Goal: Information Seeking & Learning: Learn about a topic

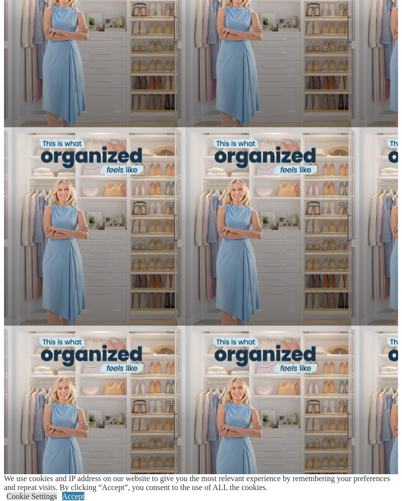
scroll to position [767, 0]
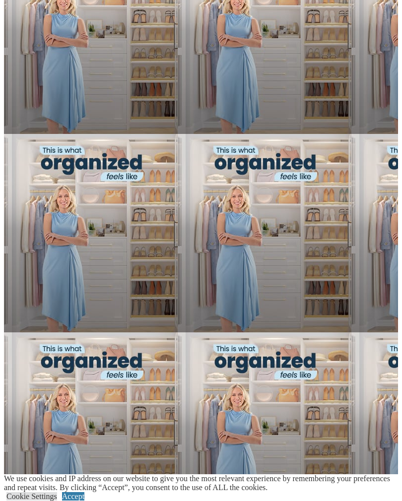
click at [84, 492] on link "Accept" at bounding box center [73, 496] width 22 height 8
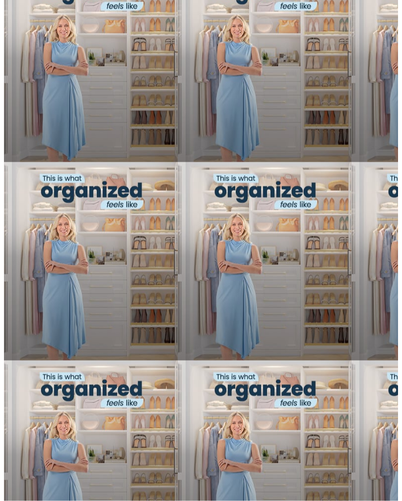
scroll to position [739, 0]
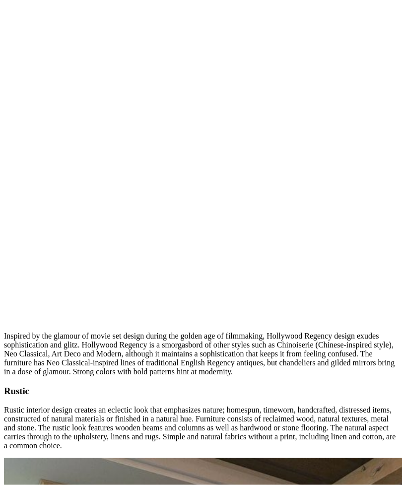
scroll to position [6127, 0]
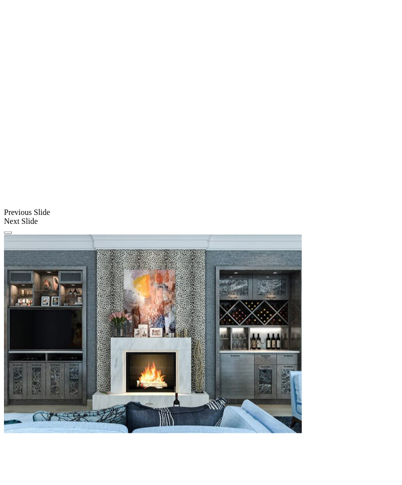
scroll to position [768, 0]
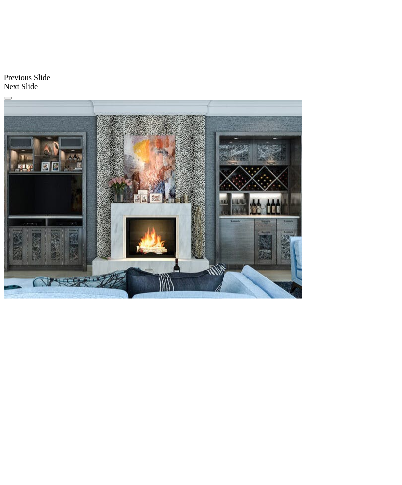
scroll to position [902, 0]
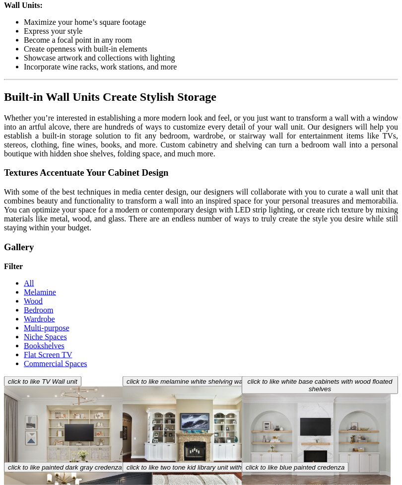
scroll to position [2538, 0]
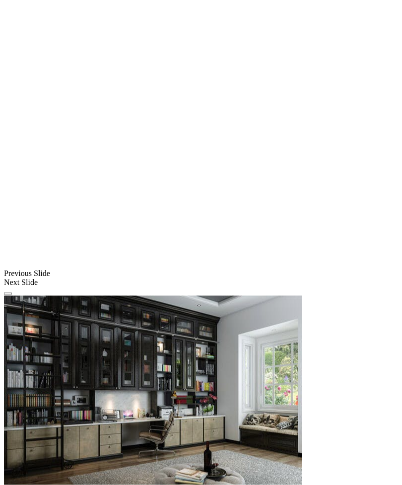
scroll to position [776, 0]
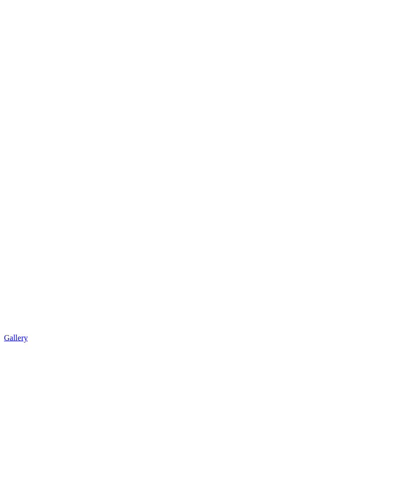
scroll to position [1335, 0]
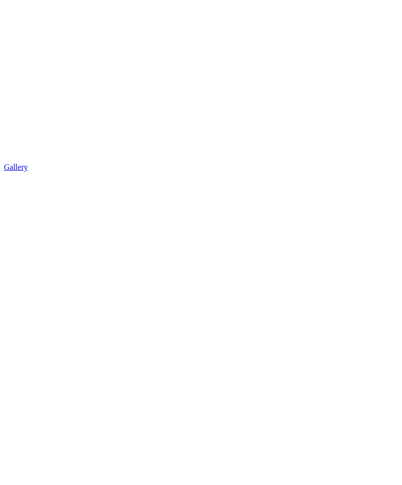
scroll to position [1506, 0]
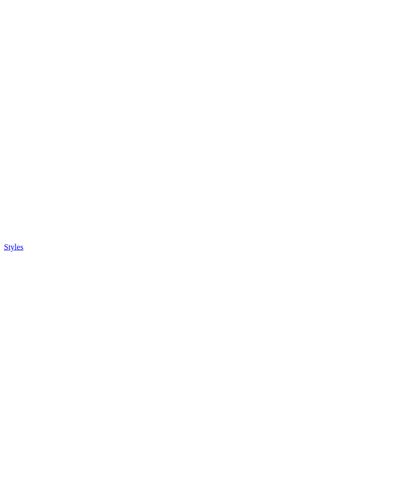
scroll to position [1831, 0]
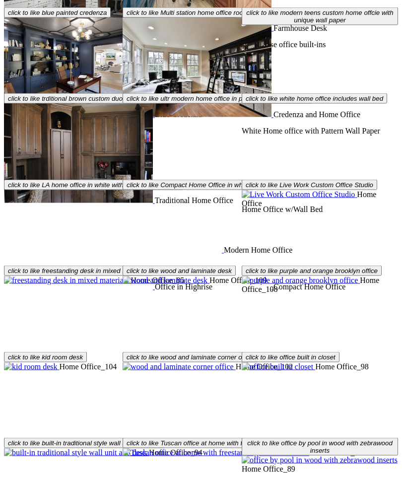
scroll to position [3039, 0]
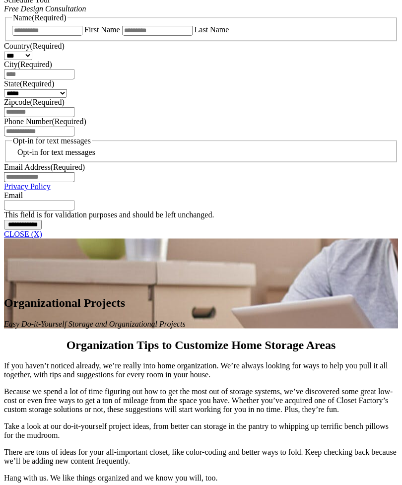
scroll to position [652, 0]
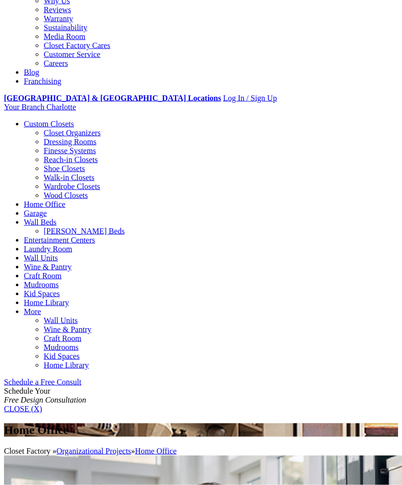
scroll to position [290, 0]
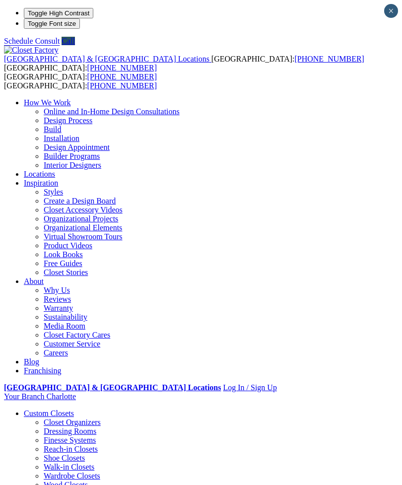
click at [0, 0] on span at bounding box center [0, 0] width 0 height 0
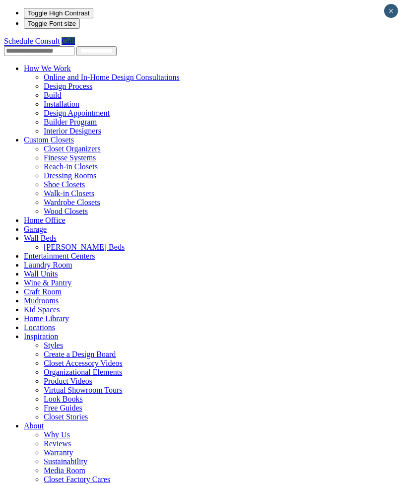
click at [71, 66] on span at bounding box center [71, 68] width 0 height 8
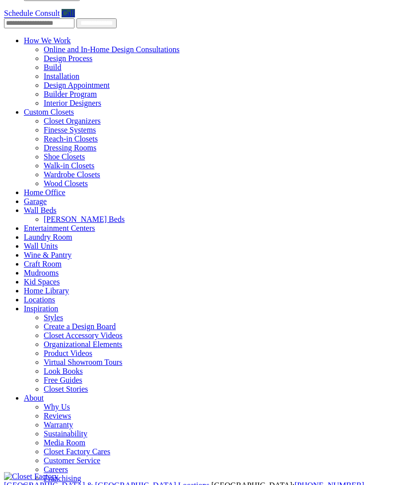
scroll to position [27, 0]
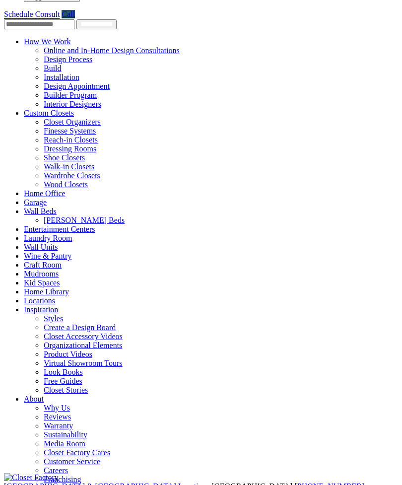
click at [0, 0] on div at bounding box center [0, 0] width 0 height 0
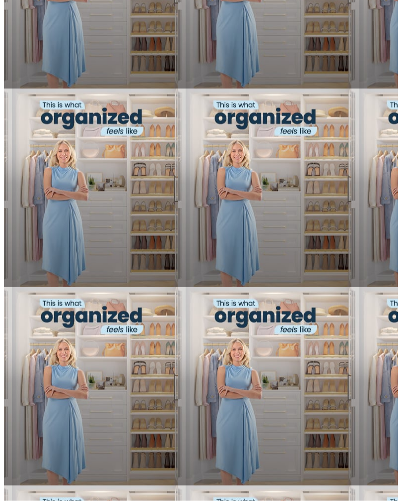
scroll to position [812, 0]
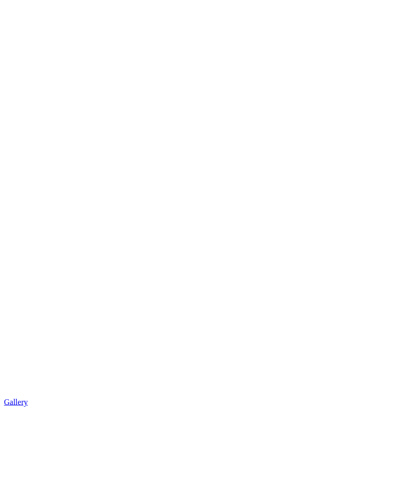
scroll to position [1185, 0]
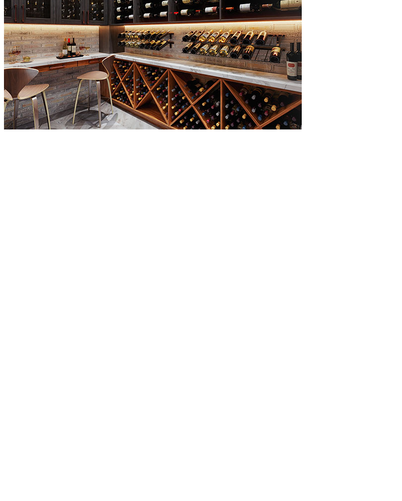
scroll to position [1054, 0]
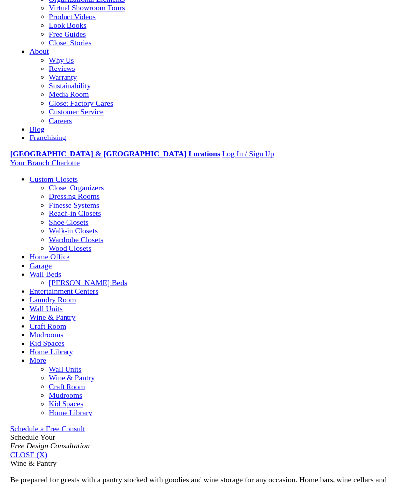
scroll to position [236, 0]
